Goal: Find specific page/section: Find specific page/section

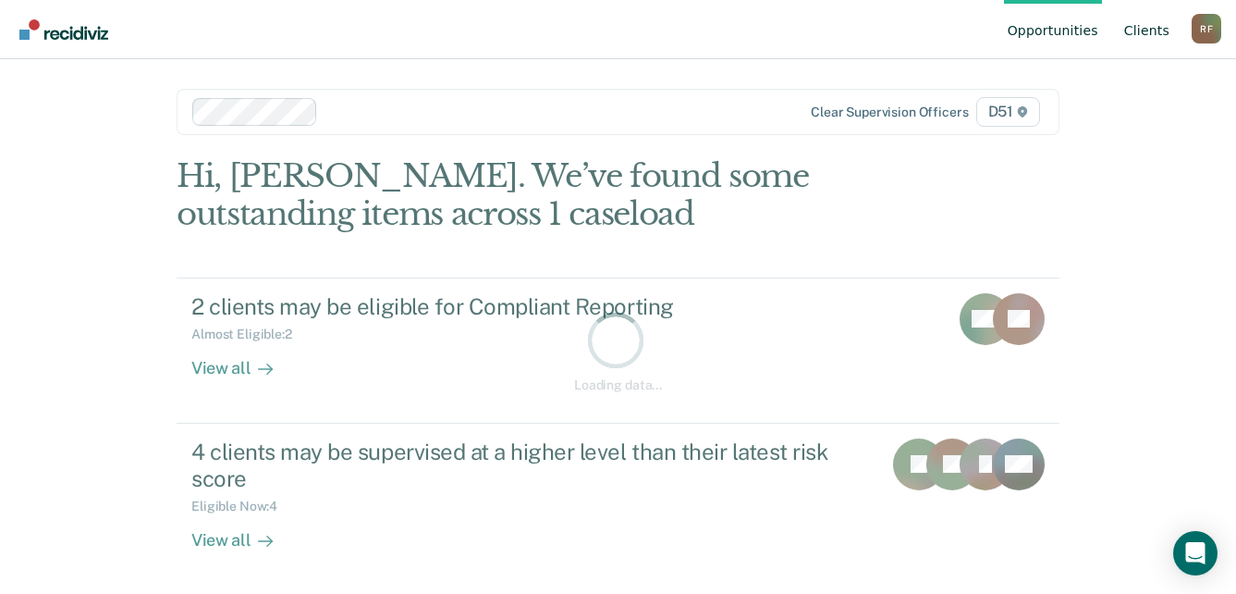
click at [1165, 26] on link "Client s" at bounding box center [1147, 29] width 53 height 59
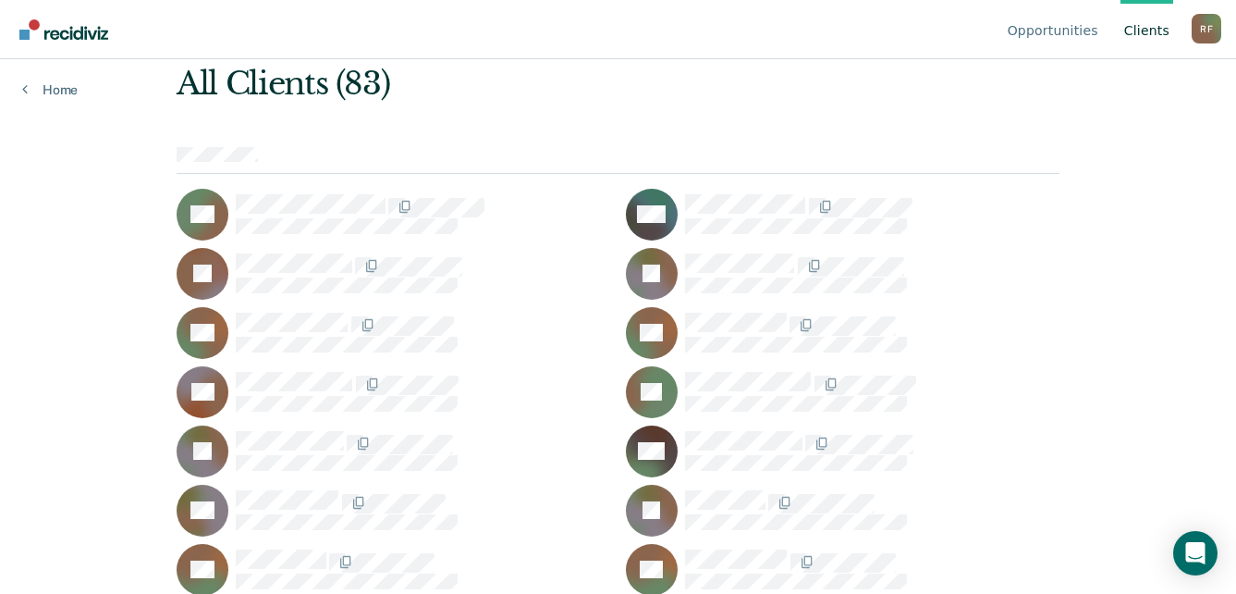
scroll to position [185, 0]
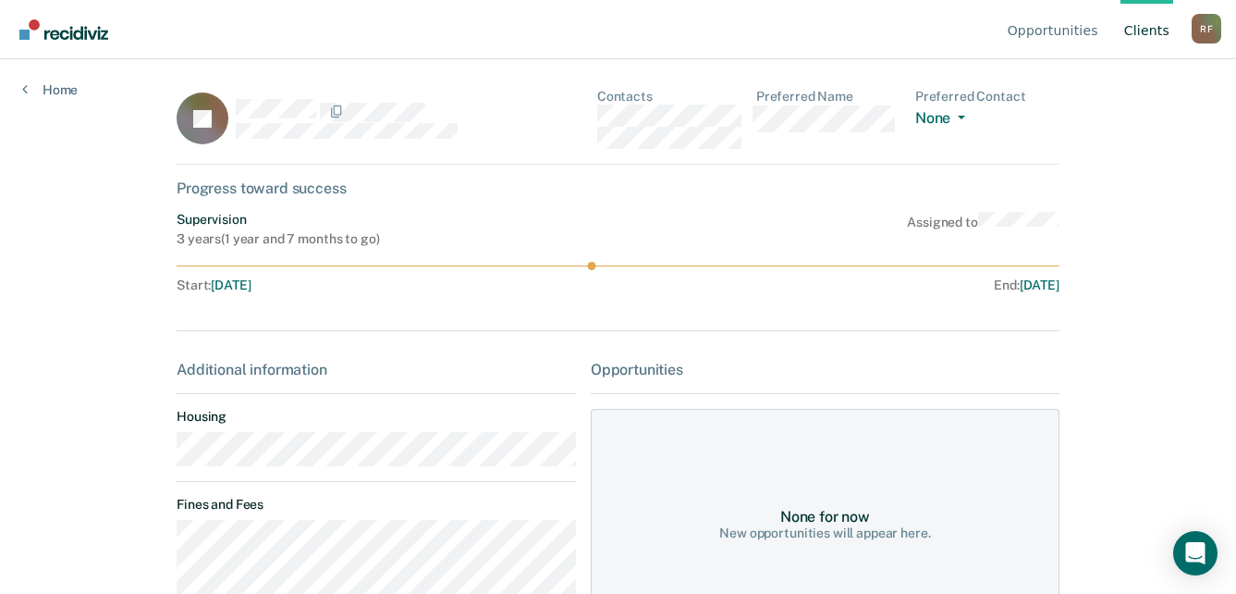
click at [158, 459] on main "JB Contacts Preferred Name Preferred Contact None Call Text Email None Progress…" at bounding box center [618, 304] width 928 height 490
click at [597, 119] on div "JB Contacts Preferred Name Preferred Contact None Call Text Email None" at bounding box center [618, 127] width 883 height 76
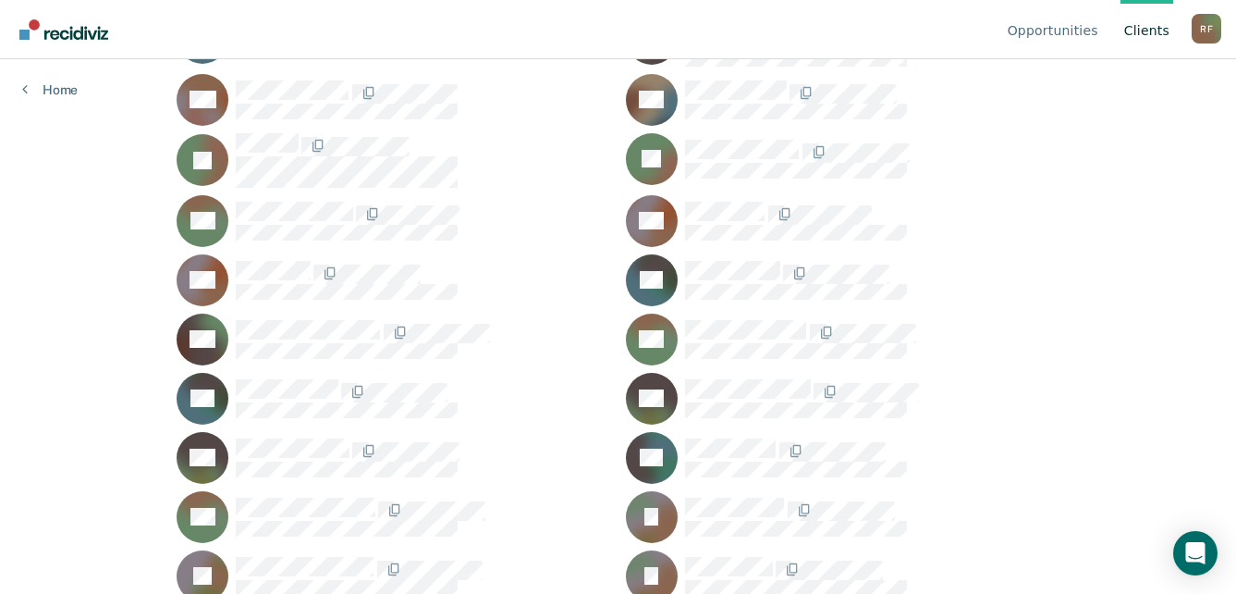
scroll to position [832, 0]
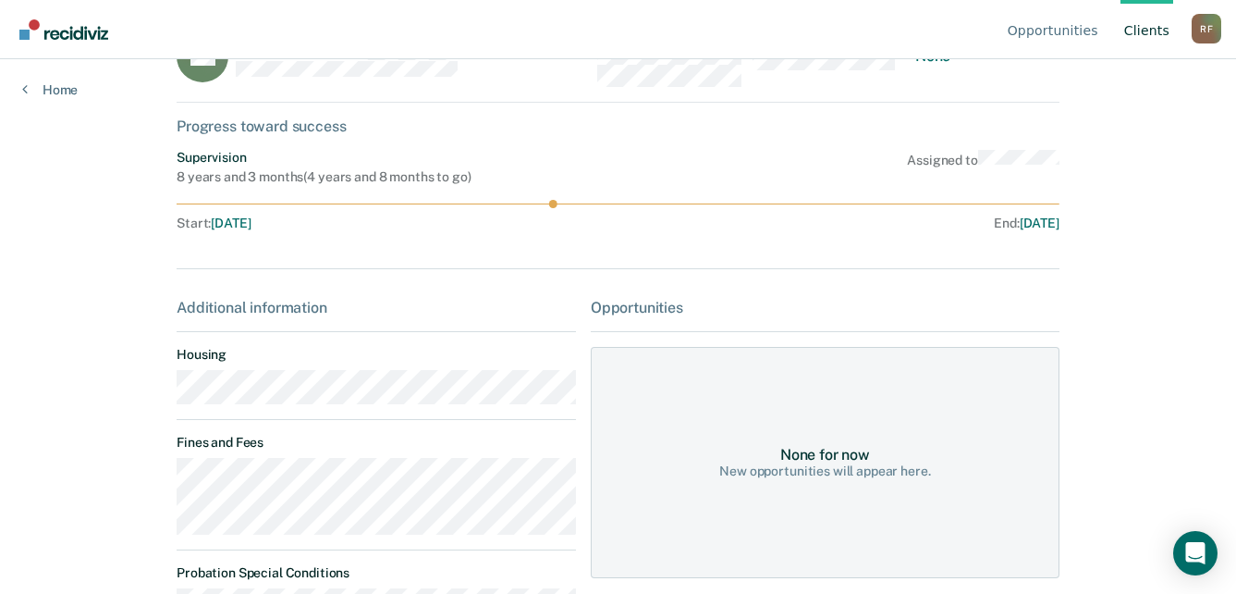
scroll to position [92, 0]
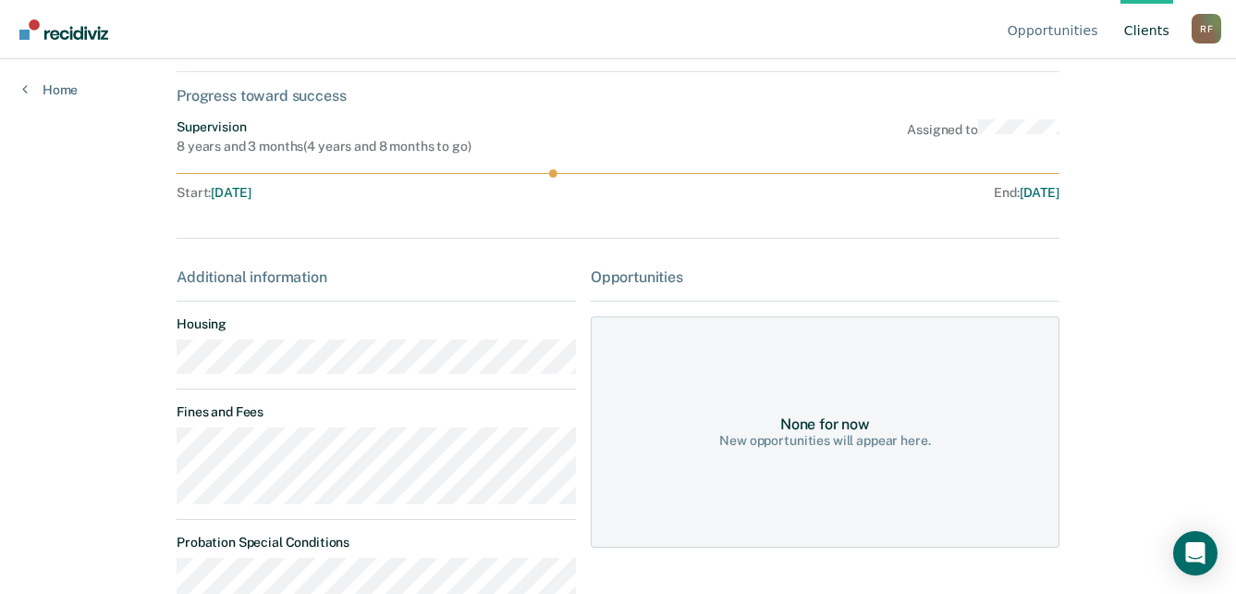
click at [170, 371] on main "BH Contacts Preferred Name Preferred Contact None Call Text Email None Progress…" at bounding box center [618, 212] width 928 height 490
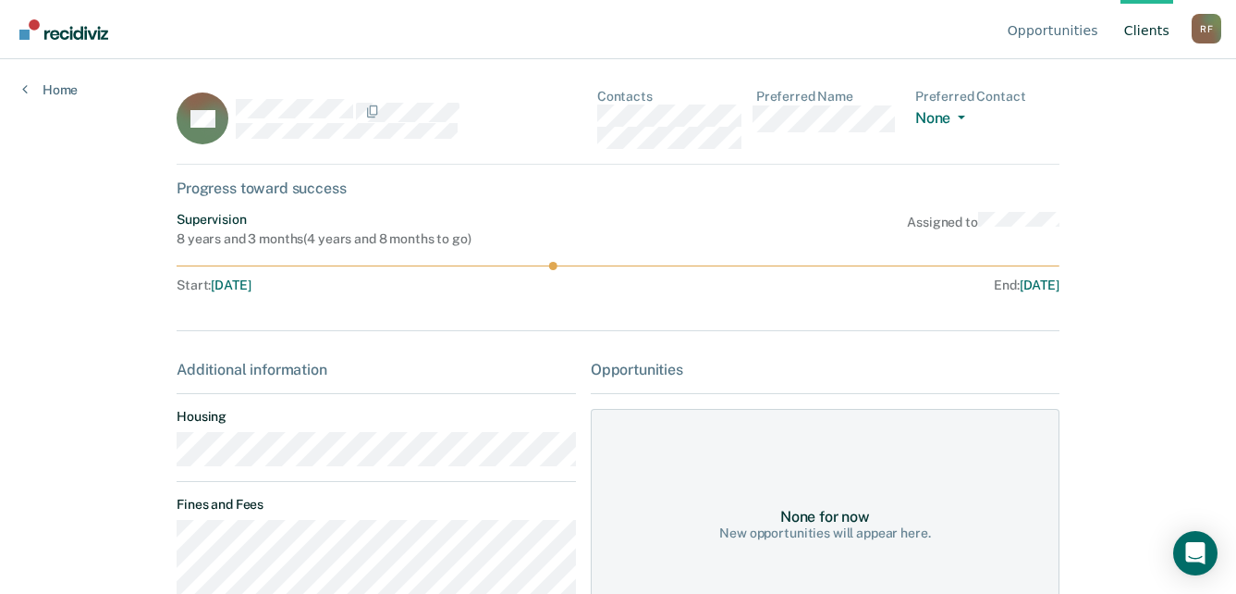
click at [599, 118] on div "BH Contacts Preferred Name Preferred Contact None Call Text Email None" at bounding box center [618, 127] width 883 height 76
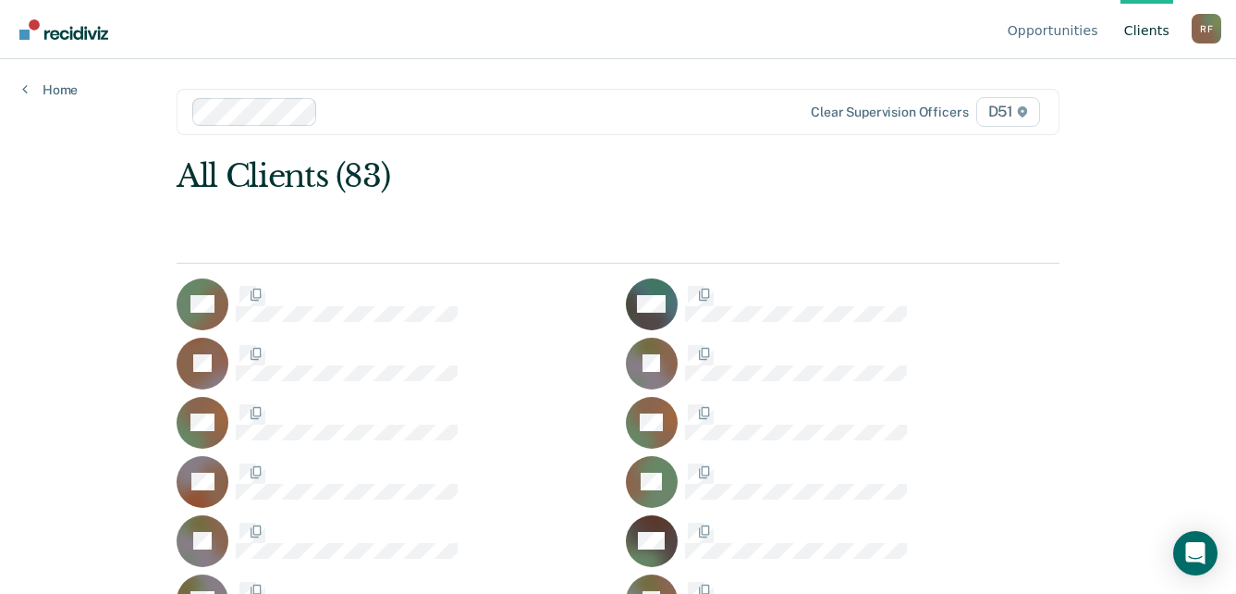
scroll to position [832, 0]
